Goal: Task Accomplishment & Management: Complete application form

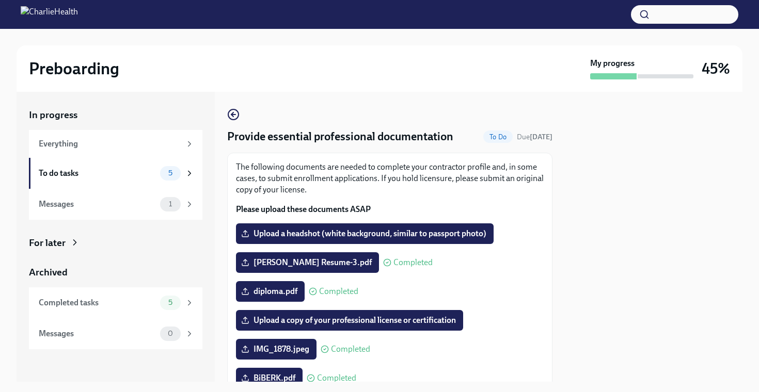
scroll to position [75, 0]
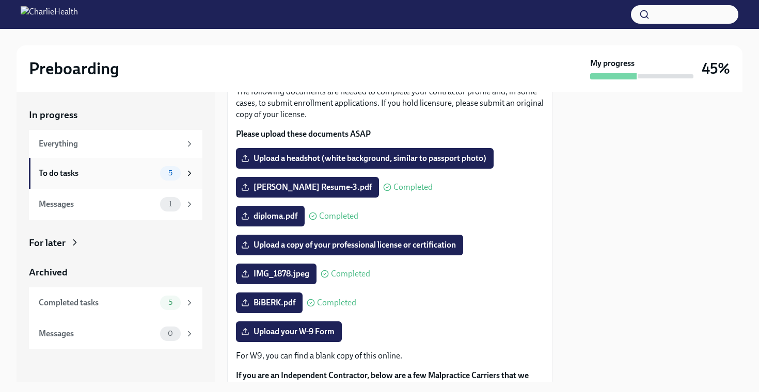
click at [81, 177] on div "To do tasks" at bounding box center [97, 173] width 117 height 11
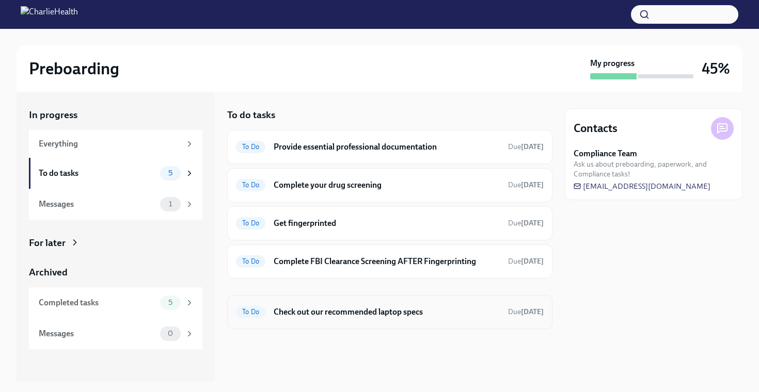
click at [341, 311] on h6 "Check out our recommended laptop specs" at bounding box center [387, 312] width 226 height 11
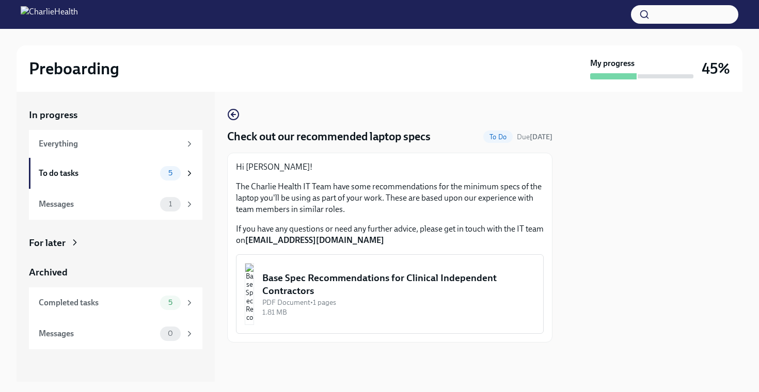
click at [254, 299] on img "button" at bounding box center [249, 294] width 9 height 62
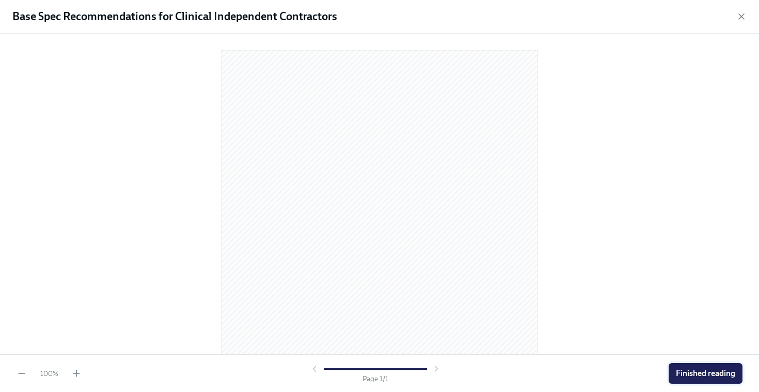
click at [690, 377] on span "Finished reading" at bounding box center [705, 374] width 59 height 10
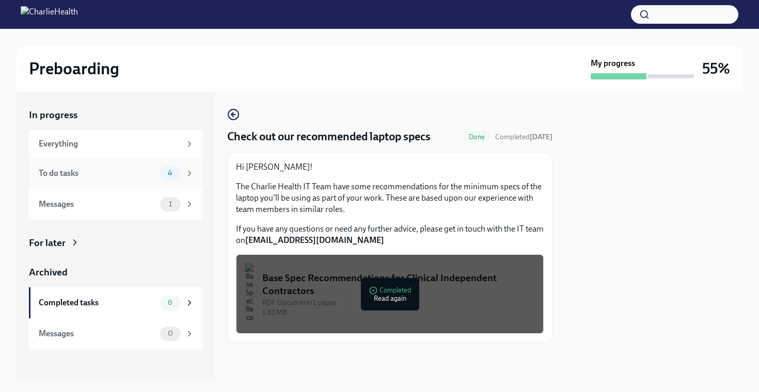
click at [77, 174] on div "To do tasks" at bounding box center [97, 173] width 117 height 11
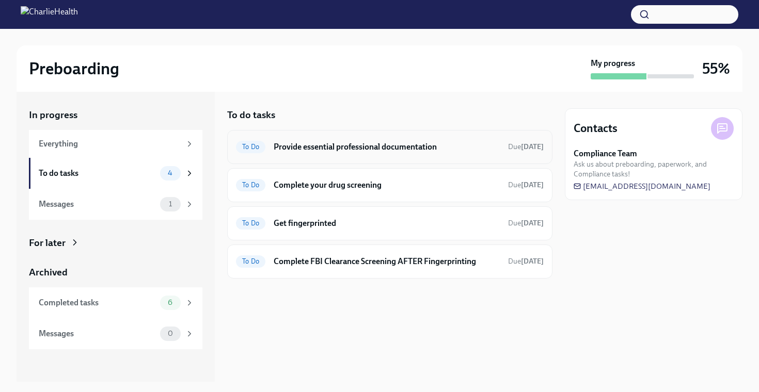
click at [380, 149] on h6 "Provide essential professional documentation" at bounding box center [387, 146] width 226 height 11
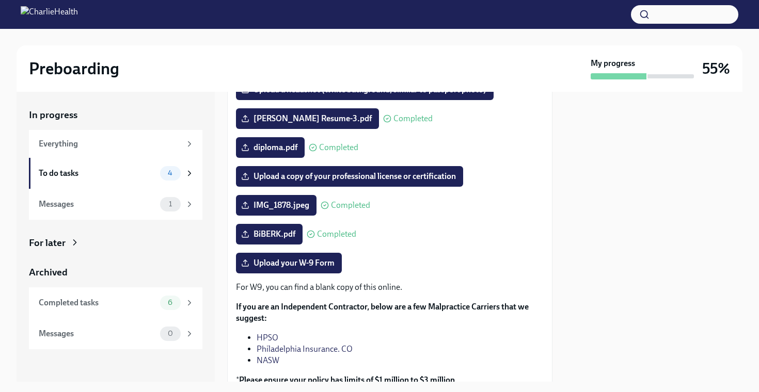
scroll to position [159, 0]
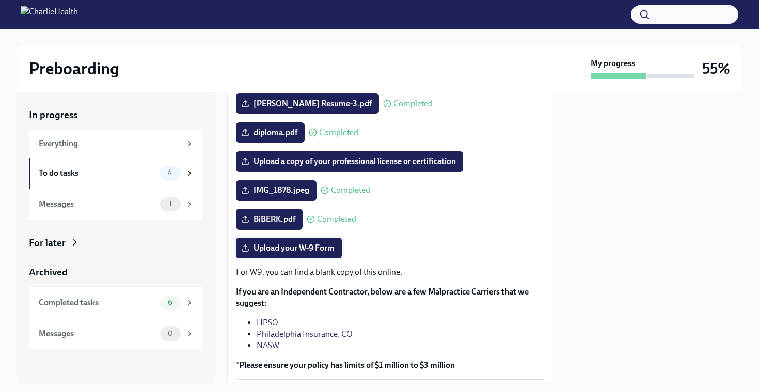
click at [314, 248] on span "Upload your W-9 Form" at bounding box center [288, 248] width 91 height 10
click at [0, 0] on input "Upload your W-9 Form" at bounding box center [0, 0] width 0 height 0
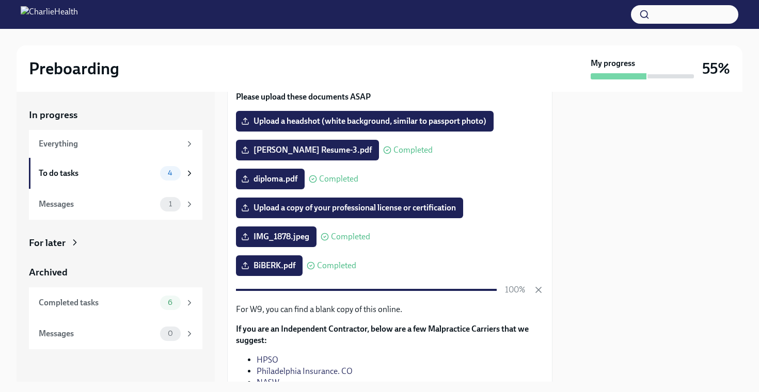
scroll to position [115, 0]
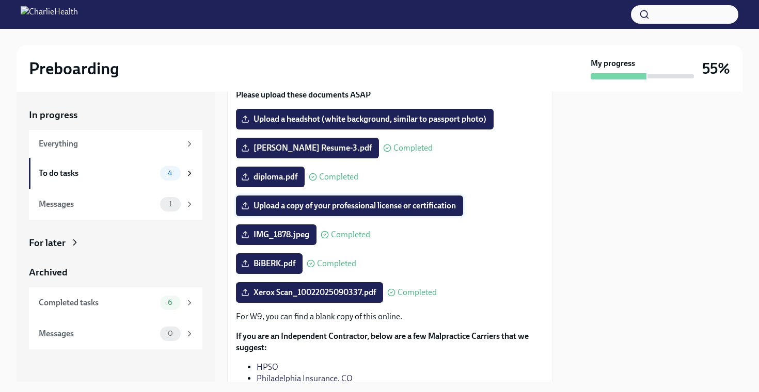
click at [340, 202] on span "Upload a copy of your professional license or certification" at bounding box center [349, 206] width 213 height 10
click at [0, 0] on input "Upload a copy of your professional license or certification" at bounding box center [0, 0] width 0 height 0
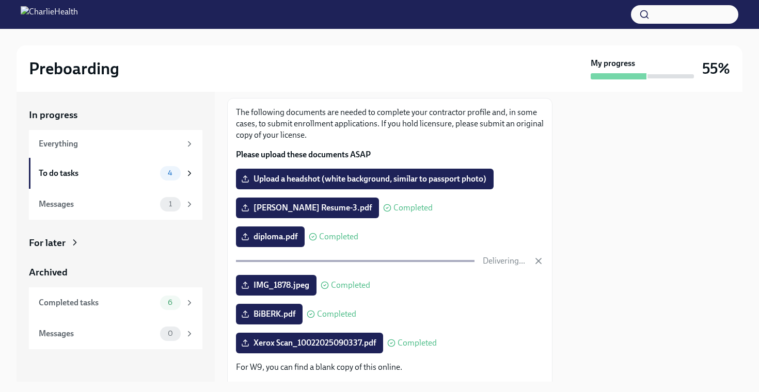
scroll to position [56, 0]
